Goal: Find specific page/section: Find specific page/section

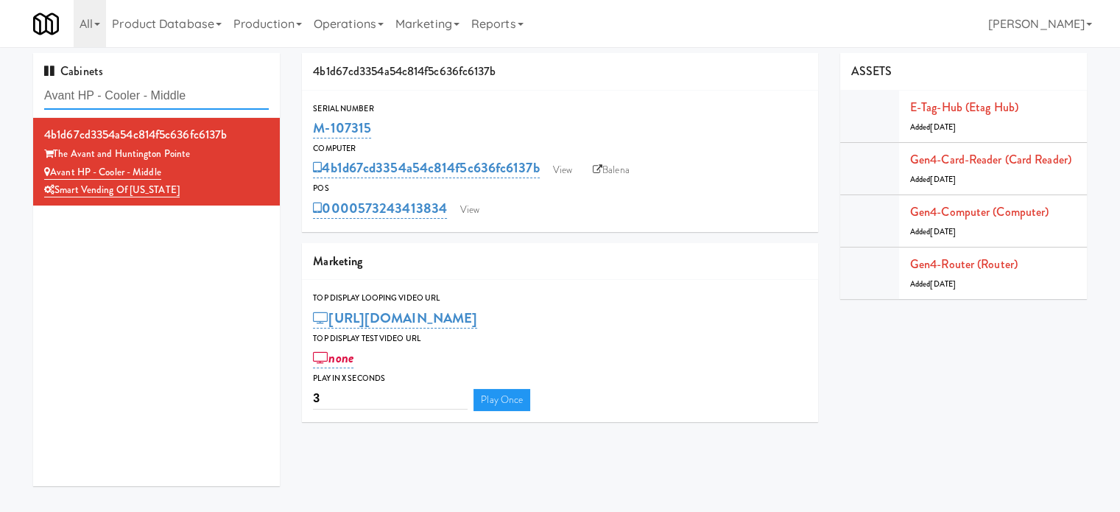
click at [205, 90] on input "Avant HP - Cooler - Middle" at bounding box center [156, 95] width 225 height 27
click at [205, 89] on input "Avant HP - Cooler - Middle" at bounding box center [156, 95] width 225 height 27
paste input "2200 Progress - Left - Fridg"
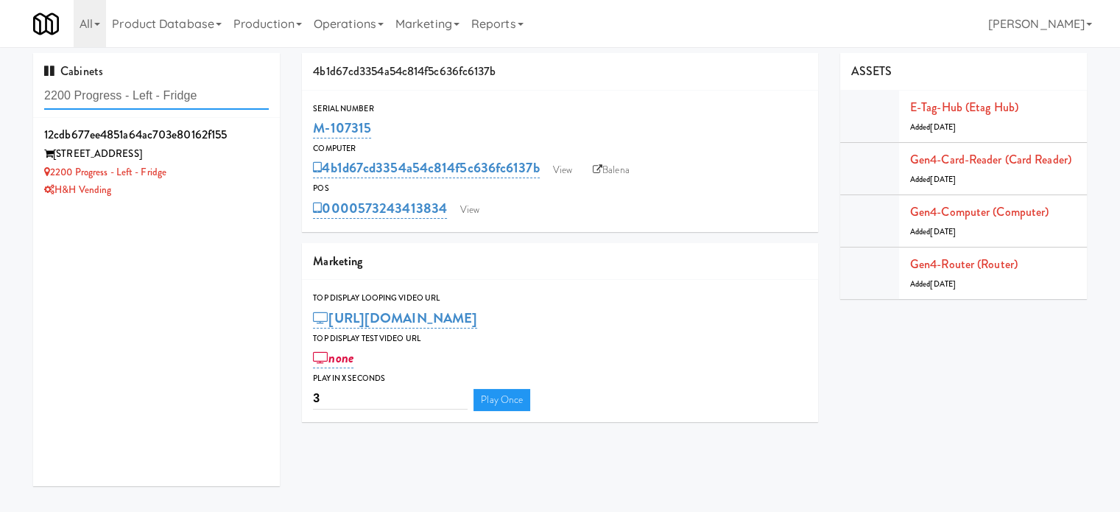
type input "2200 Progress - Left - Fridge"
drag, startPoint x: 230, startPoint y: 172, endPoint x: 306, endPoint y: 138, distance: 83.4
click at [233, 171] on div "2200 Progress - Left - Fridge" at bounding box center [156, 172] width 225 height 18
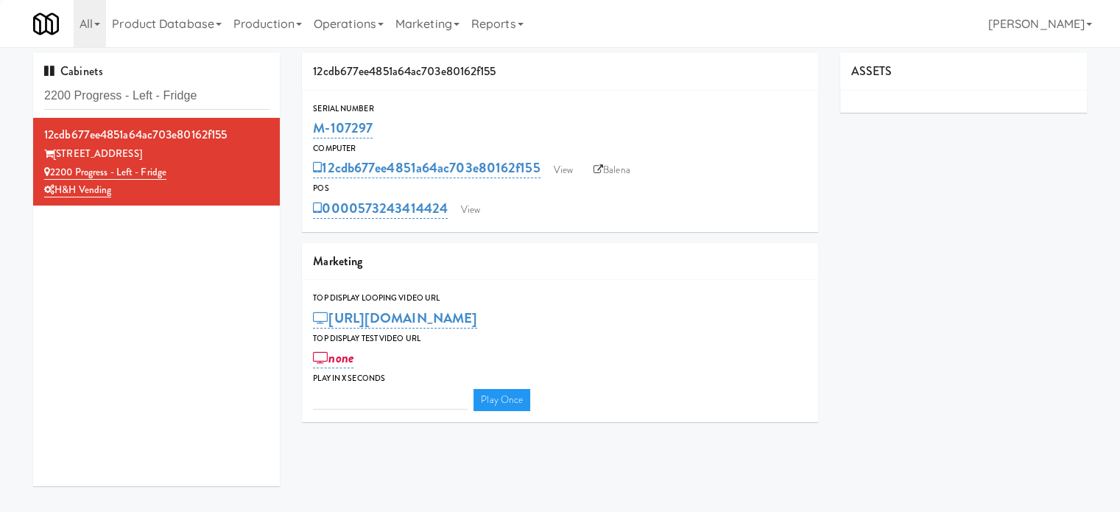
type input "3"
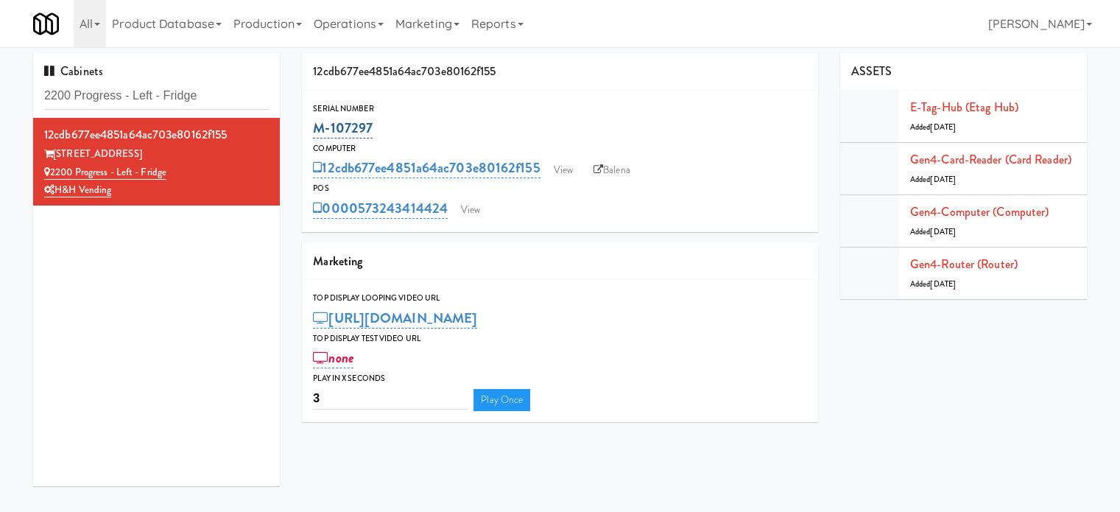
drag, startPoint x: 377, startPoint y: 123, endPoint x: 314, endPoint y: 133, distance: 64.0
click at [315, 124] on div "M-107297" at bounding box center [560, 128] width 494 height 25
copy link "M-107297"
click at [612, 170] on link "Balena" at bounding box center [612, 170] width 52 height 22
